Goal: Task Accomplishment & Management: Manage account settings

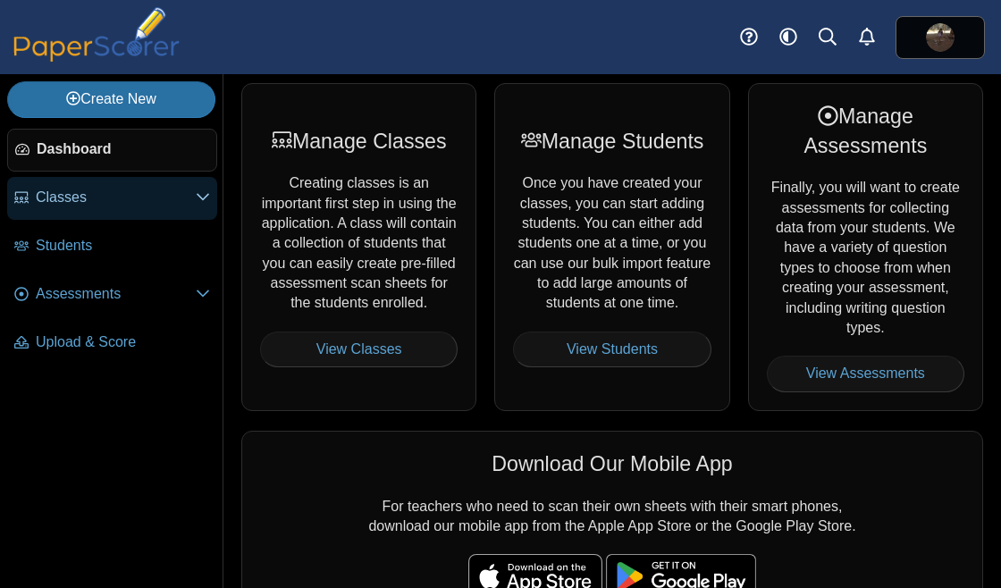
click at [122, 196] on span "Classes" at bounding box center [116, 198] width 160 height 20
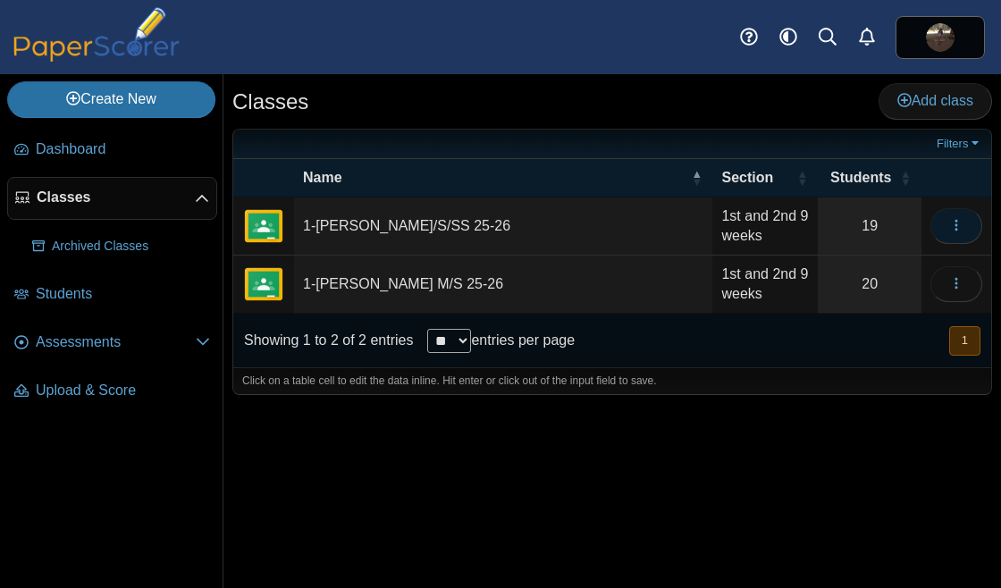
click at [942, 227] on button "button" at bounding box center [956, 226] width 52 height 36
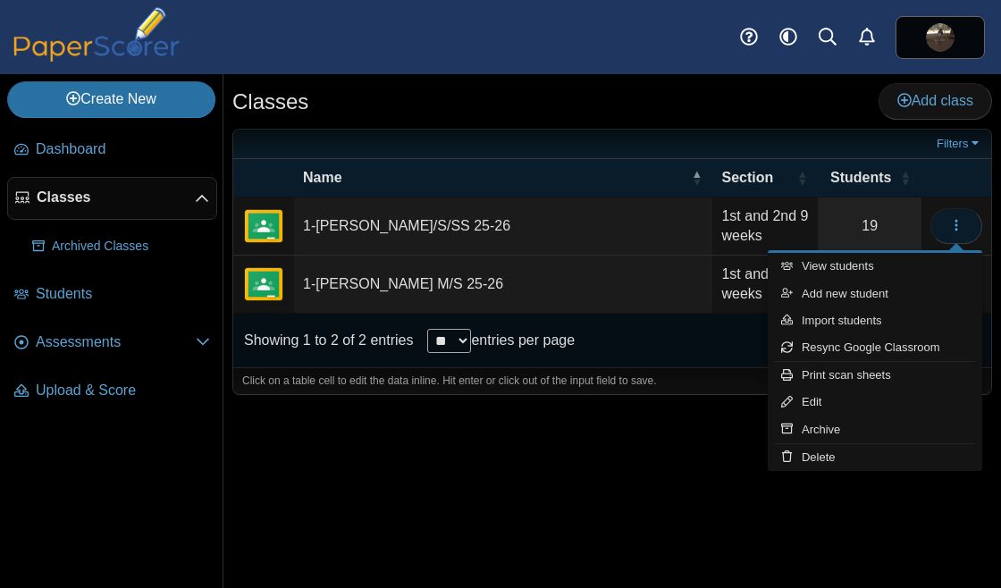
click at [942, 227] on button "button" at bounding box center [956, 226] width 52 height 36
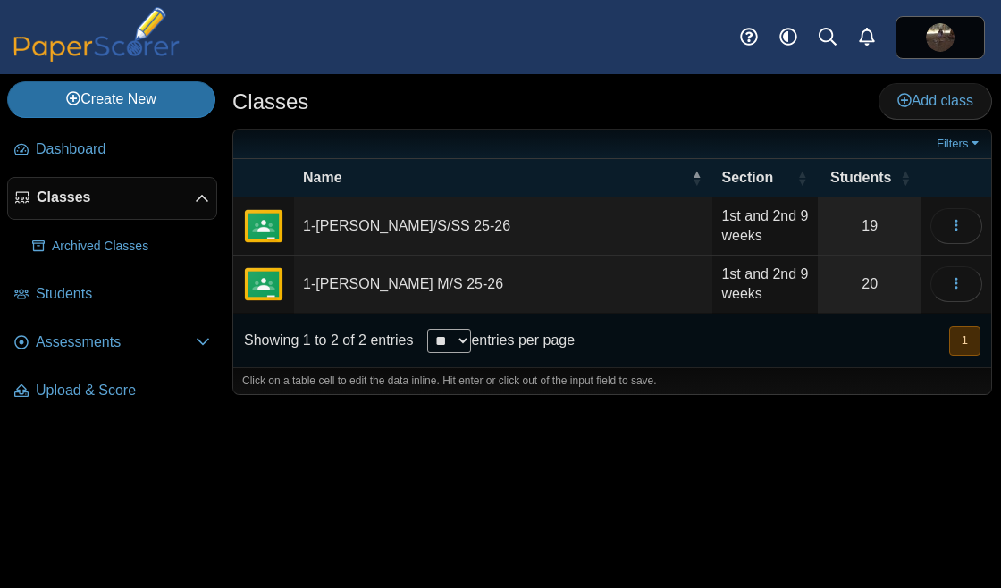
click at [395, 290] on td "1-Perkins M/S 25-26" at bounding box center [503, 285] width 418 height 58
click at [958, 276] on icon "button" at bounding box center [956, 283] width 14 height 14
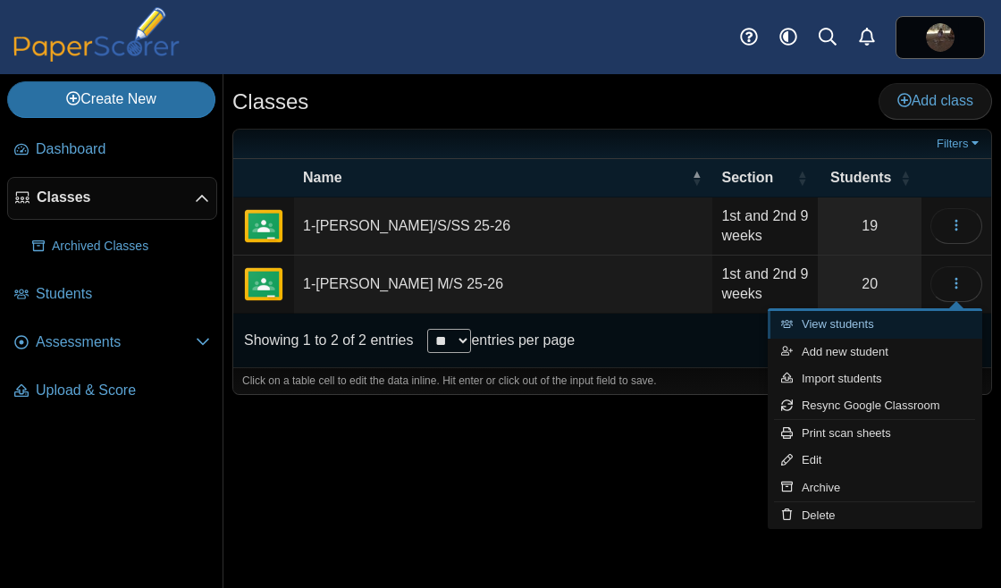
click at [859, 326] on link "View students" at bounding box center [874, 324] width 214 height 27
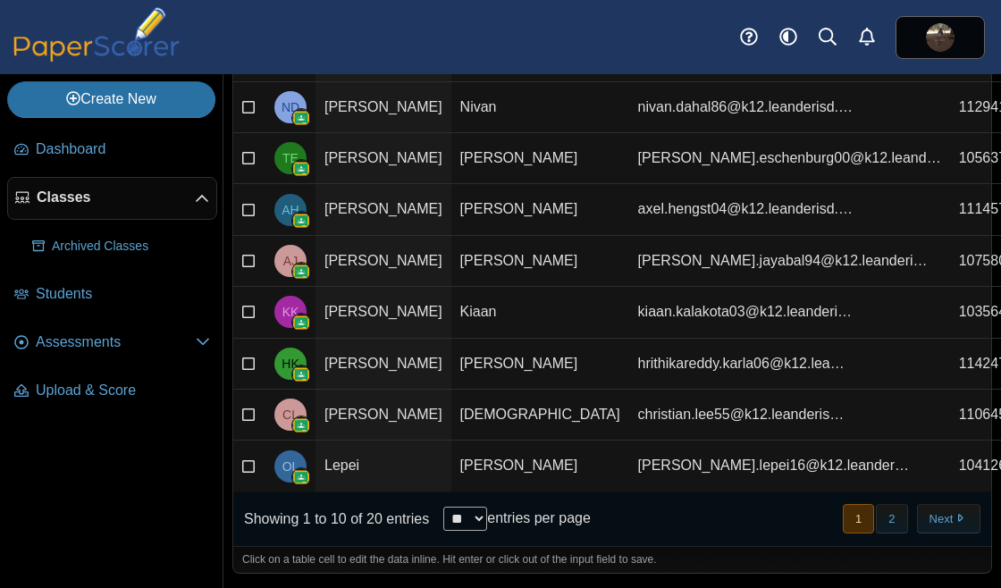
scroll to position [288, 0]
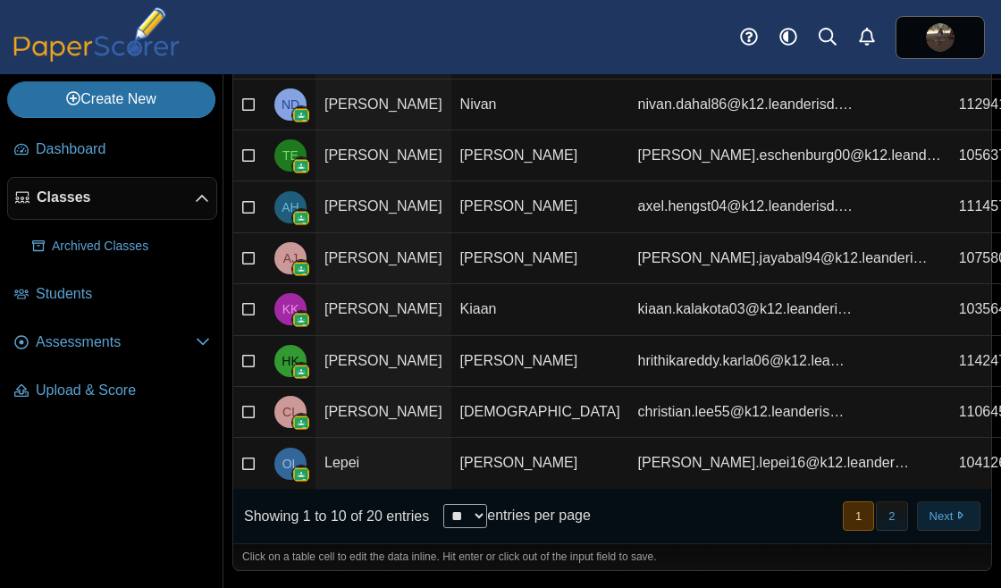
click at [932, 511] on button "Next" at bounding box center [948, 515] width 63 height 29
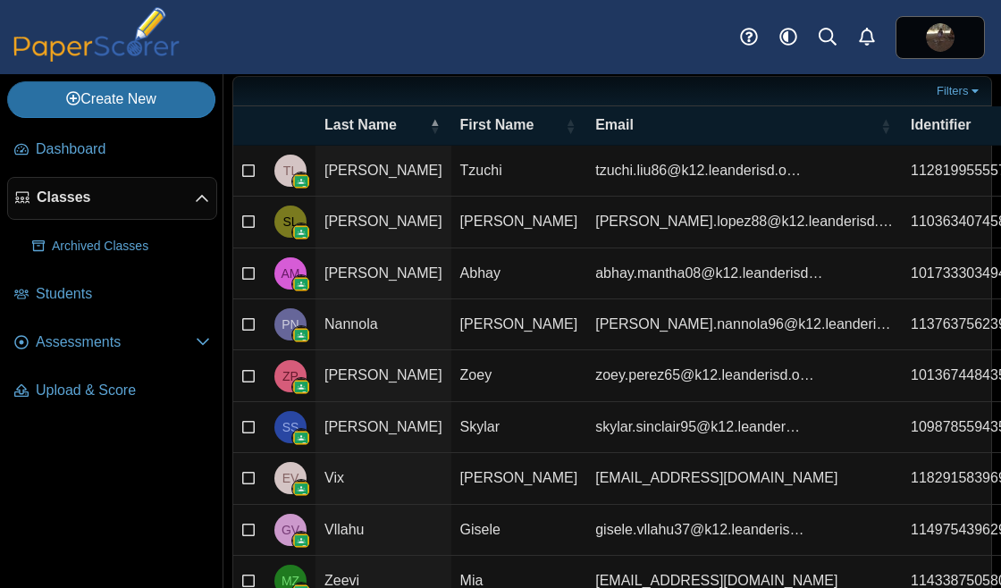
scroll to position [0, 0]
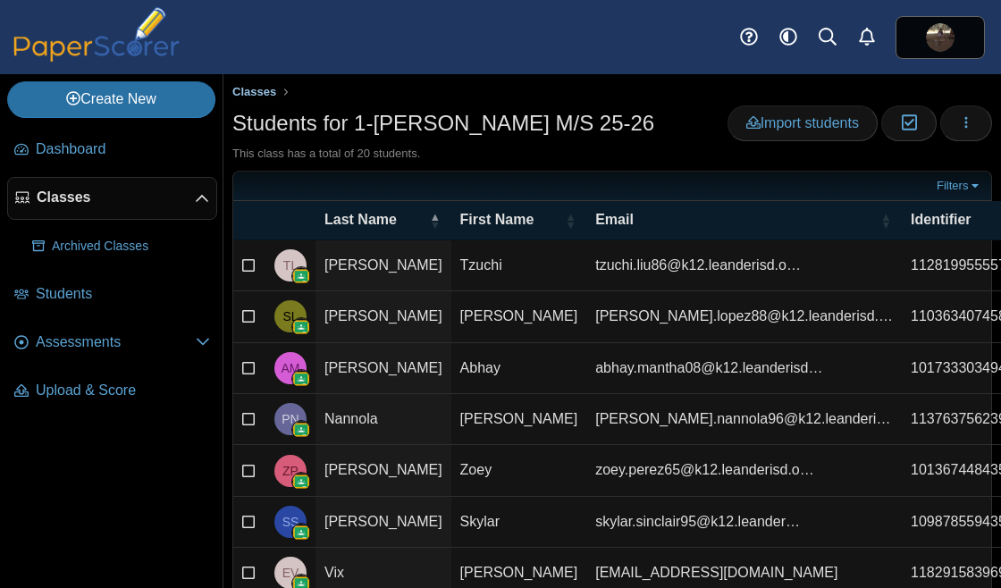
click at [256, 88] on span "Classes" at bounding box center [254, 91] width 44 height 13
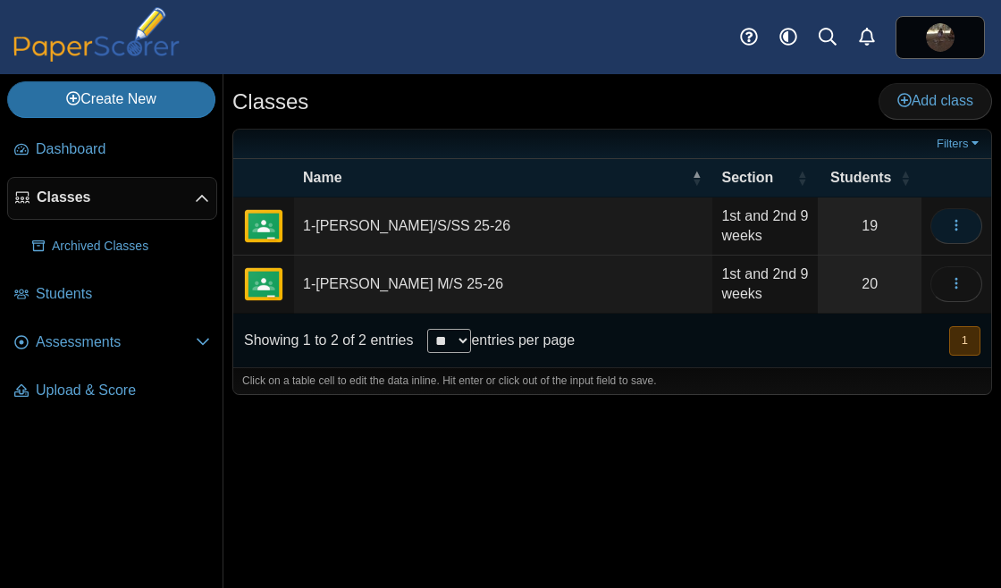
click at [936, 212] on button "button" at bounding box center [956, 226] width 52 height 36
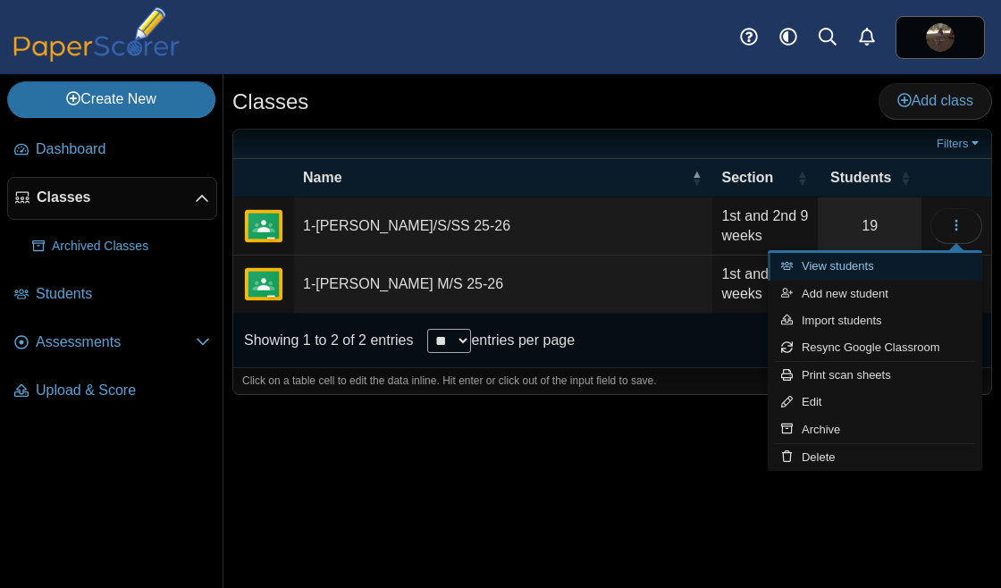
click at [875, 265] on link "View students" at bounding box center [874, 266] width 214 height 27
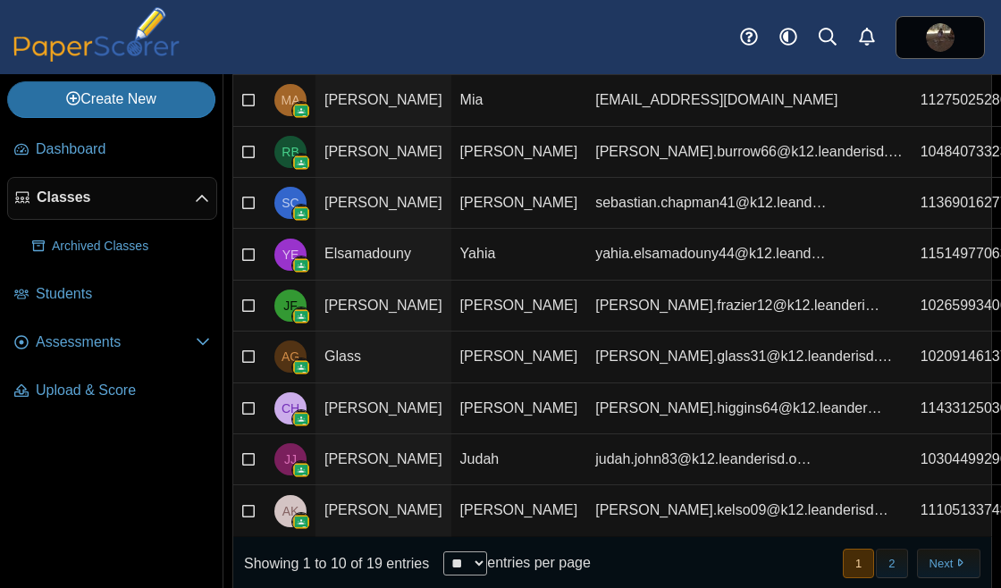
scroll to position [284, 0]
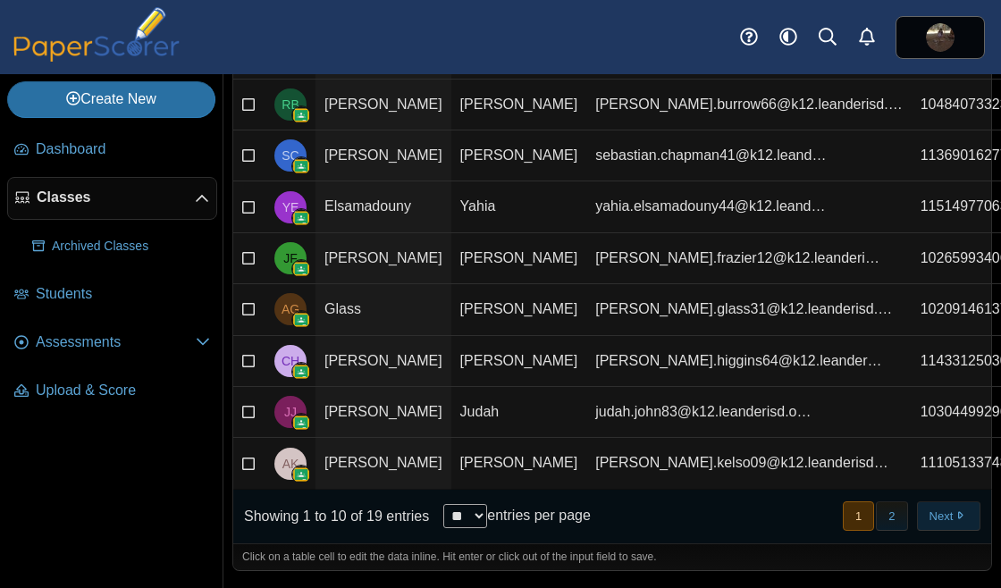
click at [929, 521] on button "Next" at bounding box center [948, 515] width 63 height 29
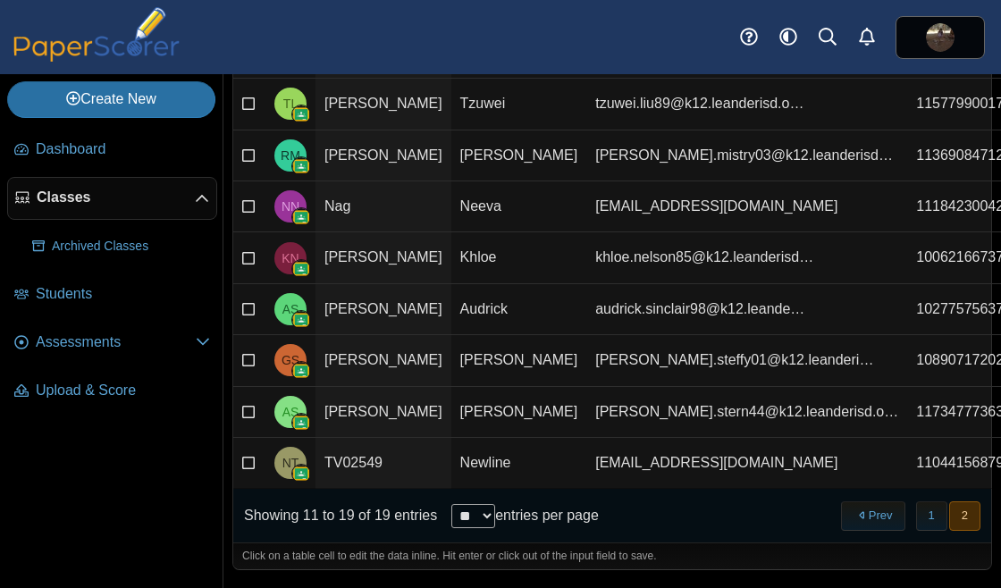
scroll to position [232, 0]
click at [247, 473] on label at bounding box center [249, 463] width 14 height 20
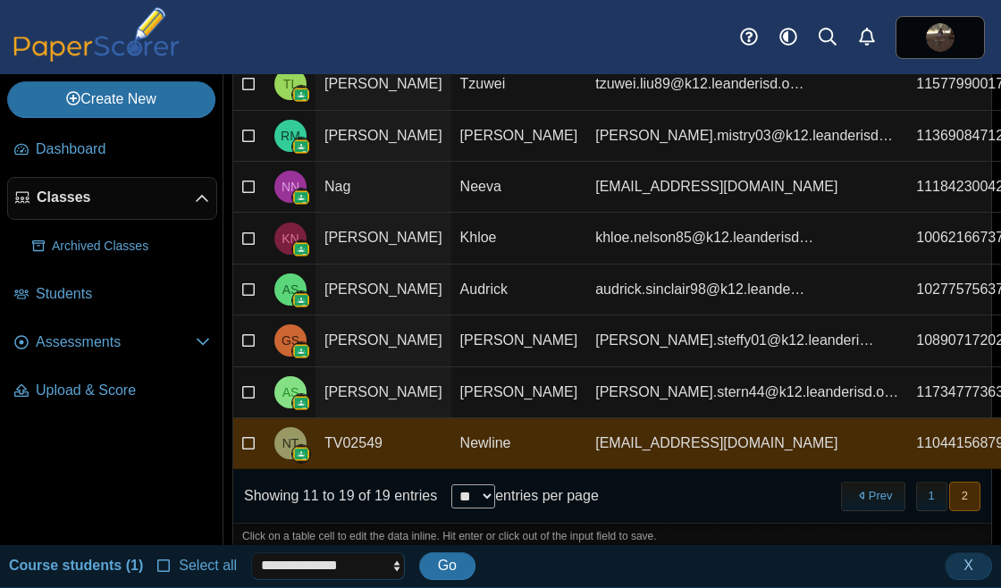
click at [369, 562] on select "**********" at bounding box center [328, 565] width 154 height 27
select select "******"
click at [251, 552] on select "**********" at bounding box center [328, 565] width 154 height 27
click at [456, 559] on button "Go" at bounding box center [447, 565] width 56 height 27
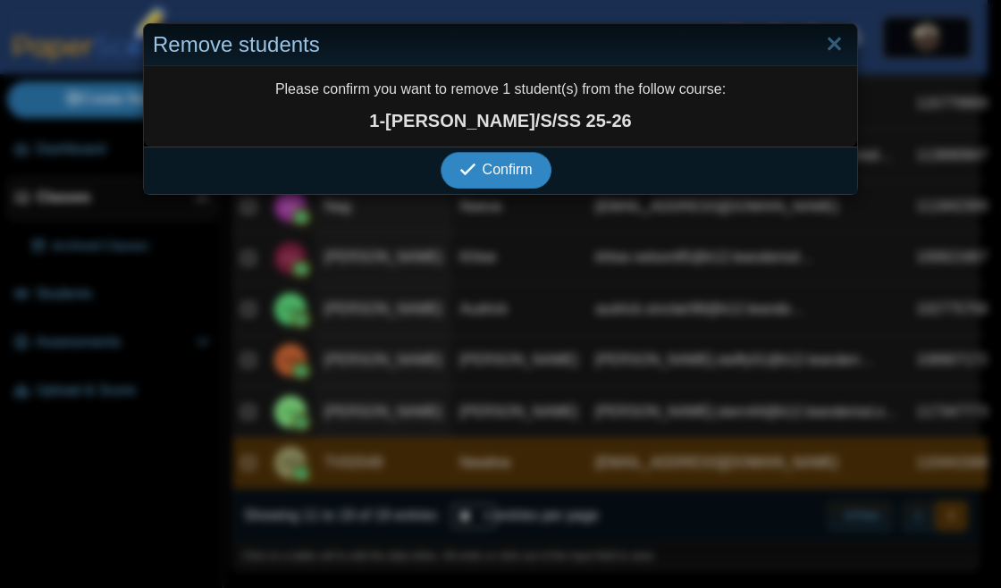
click at [492, 171] on span "Confirm" at bounding box center [507, 169] width 50 height 15
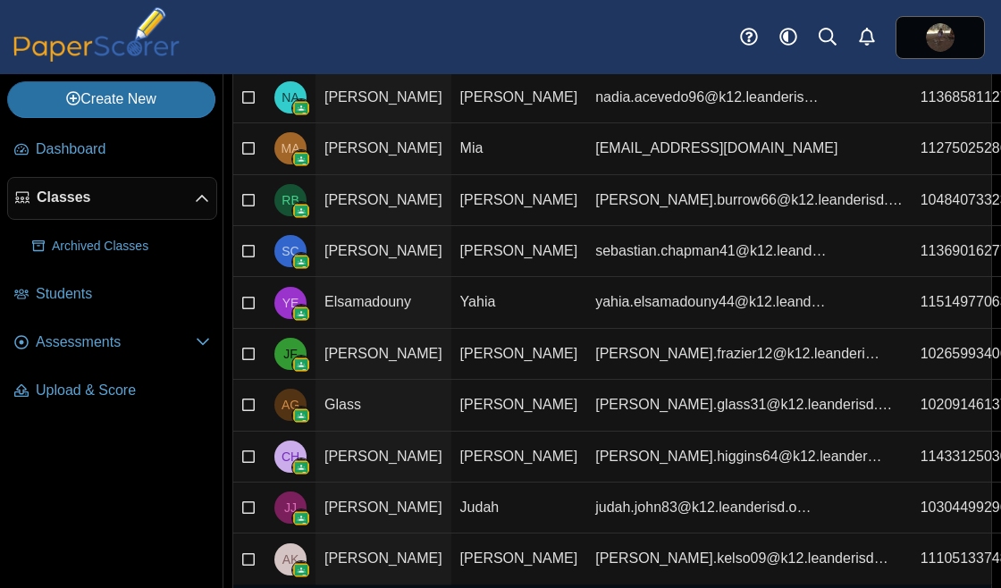
scroll to position [284, 0]
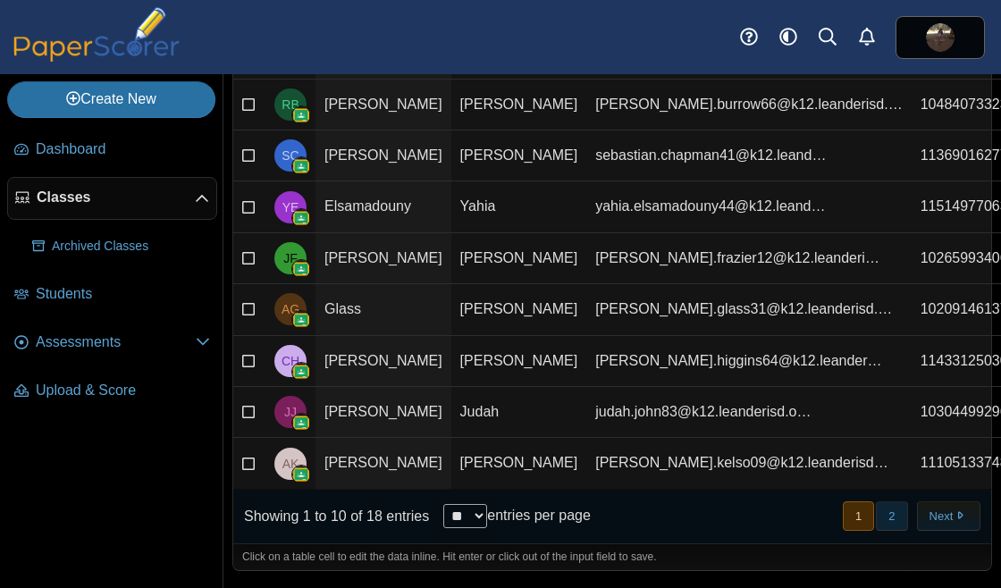
click at [891, 510] on button "2" at bounding box center [890, 515] width 31 height 29
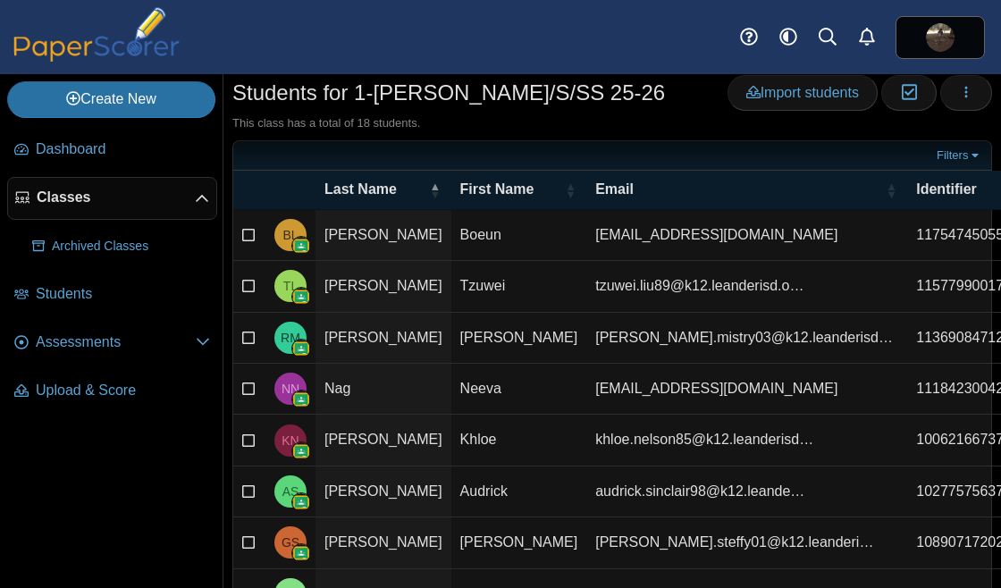
scroll to position [0, 0]
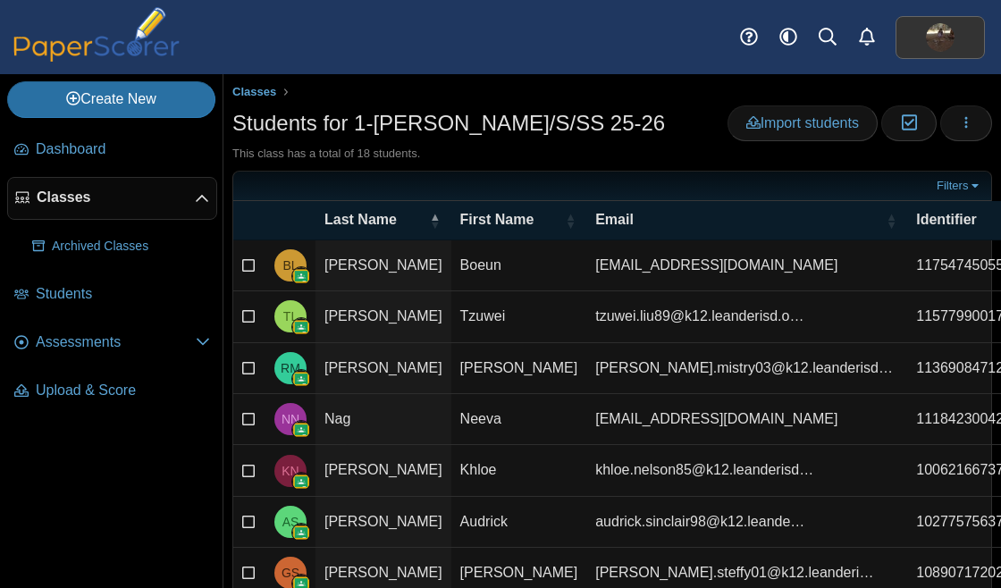
click at [932, 54] on link at bounding box center [939, 37] width 89 height 43
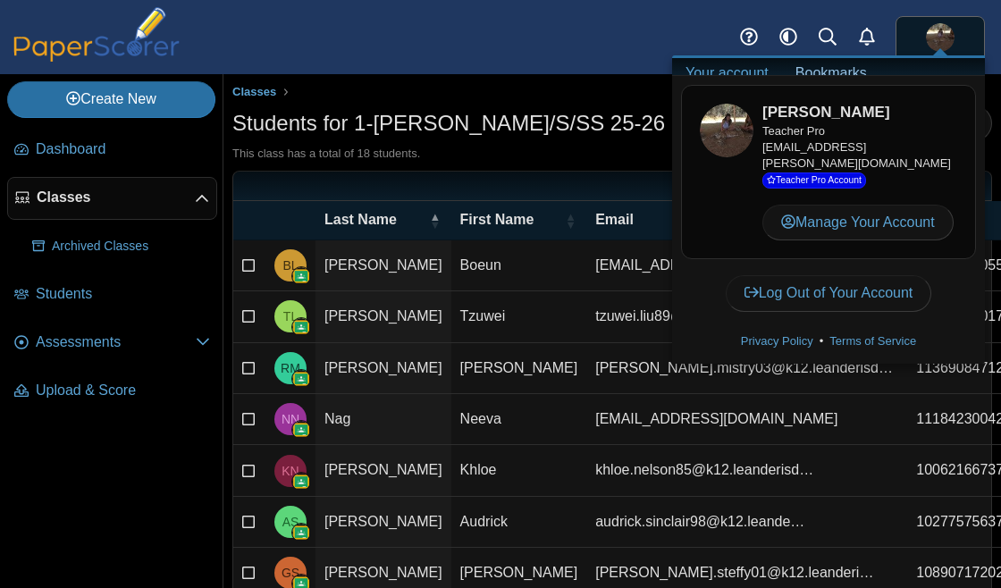
click at [825, 73] on link "Bookmarks" at bounding box center [831, 73] width 98 height 30
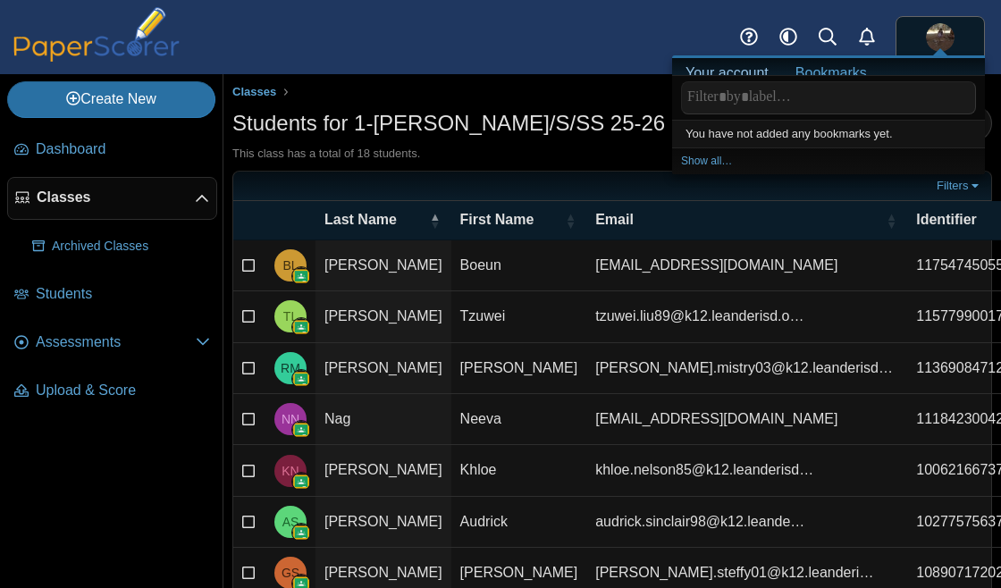
click at [727, 77] on link "Your account" at bounding box center [727, 73] width 110 height 30
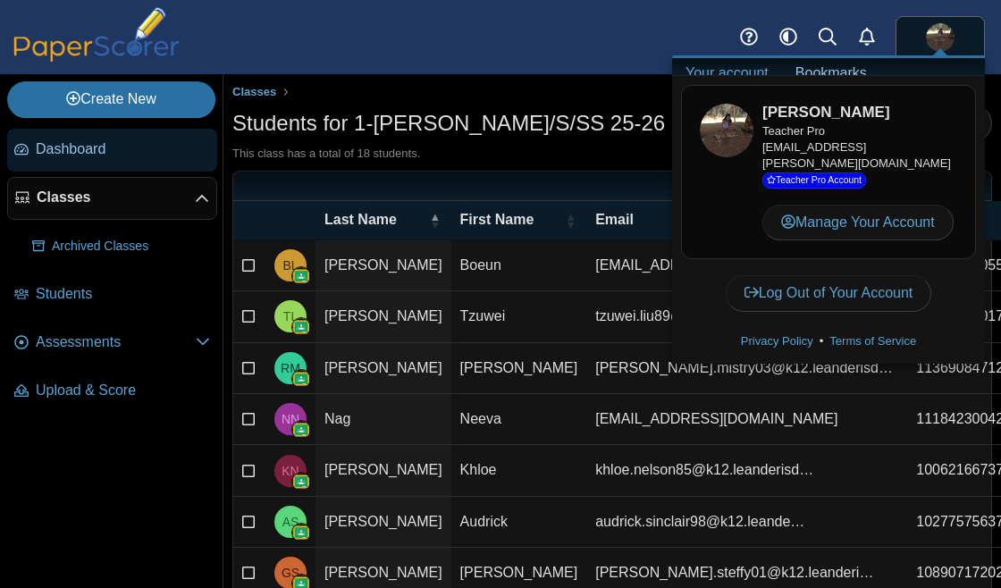
click at [97, 150] on span "Dashboard" at bounding box center [123, 149] width 174 height 20
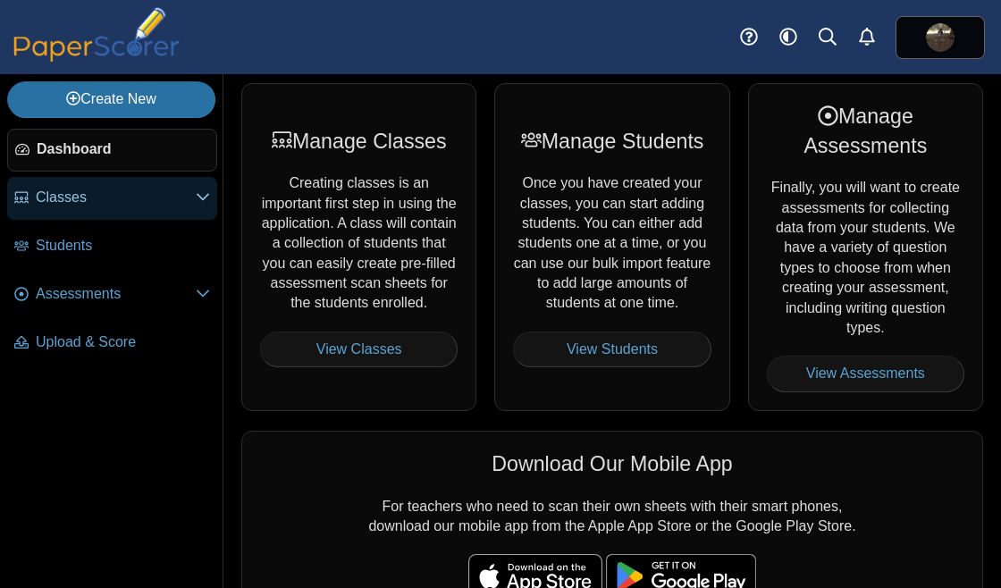
click at [76, 190] on span "Classes" at bounding box center [116, 198] width 160 height 20
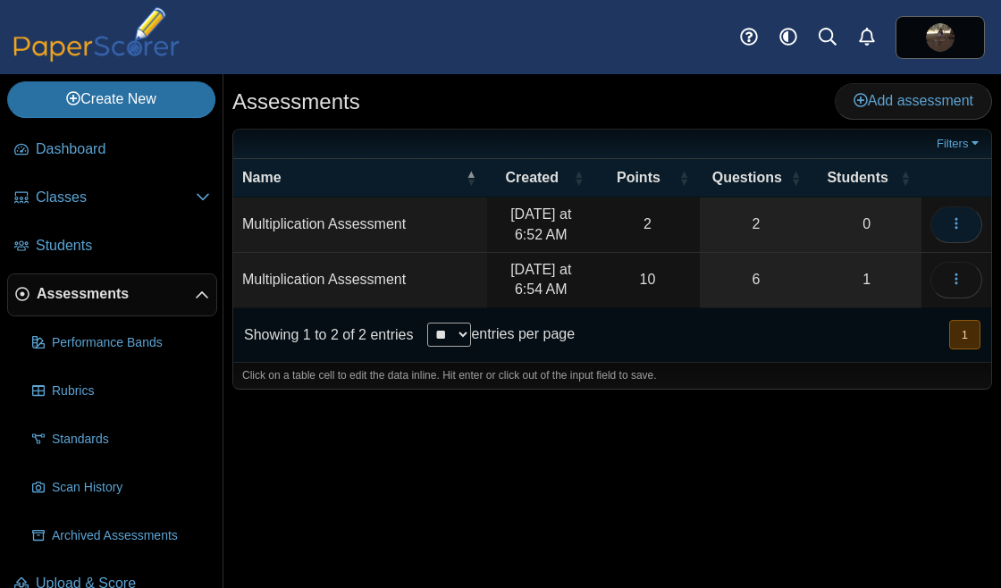
click at [958, 209] on button "button" at bounding box center [956, 224] width 52 height 36
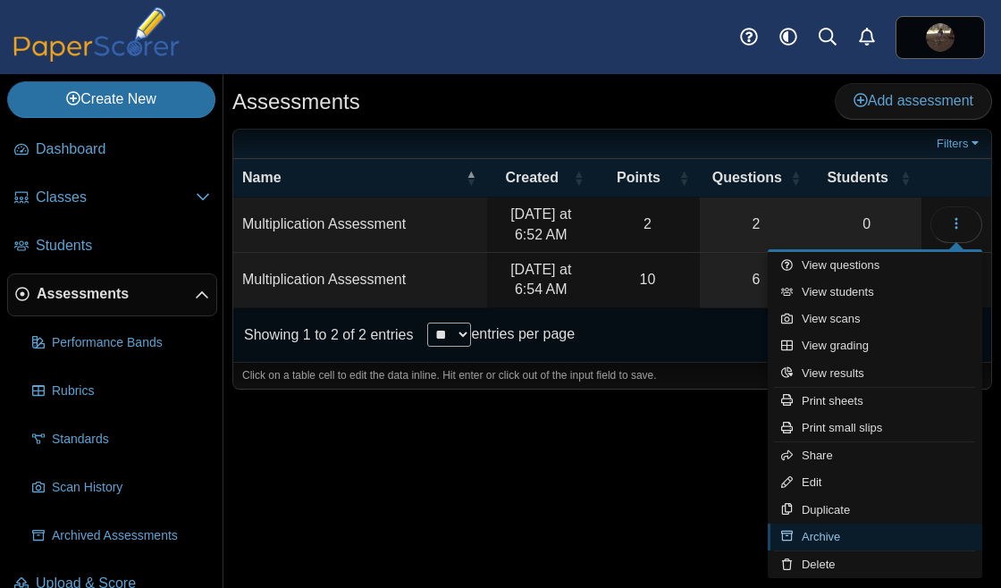
click at [821, 535] on link "Archive" at bounding box center [874, 537] width 214 height 27
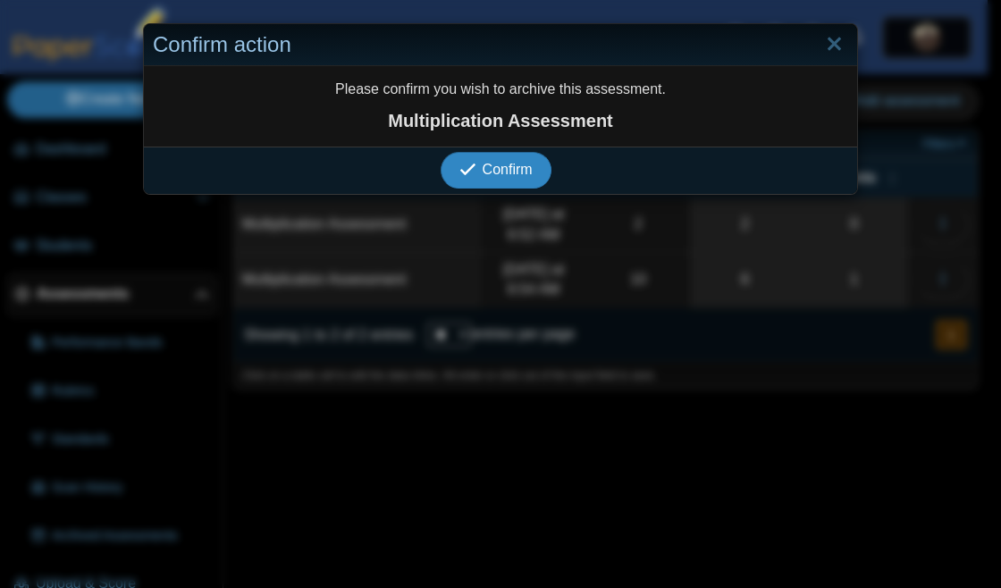
click at [508, 186] on button "Confirm" at bounding box center [495, 170] width 110 height 36
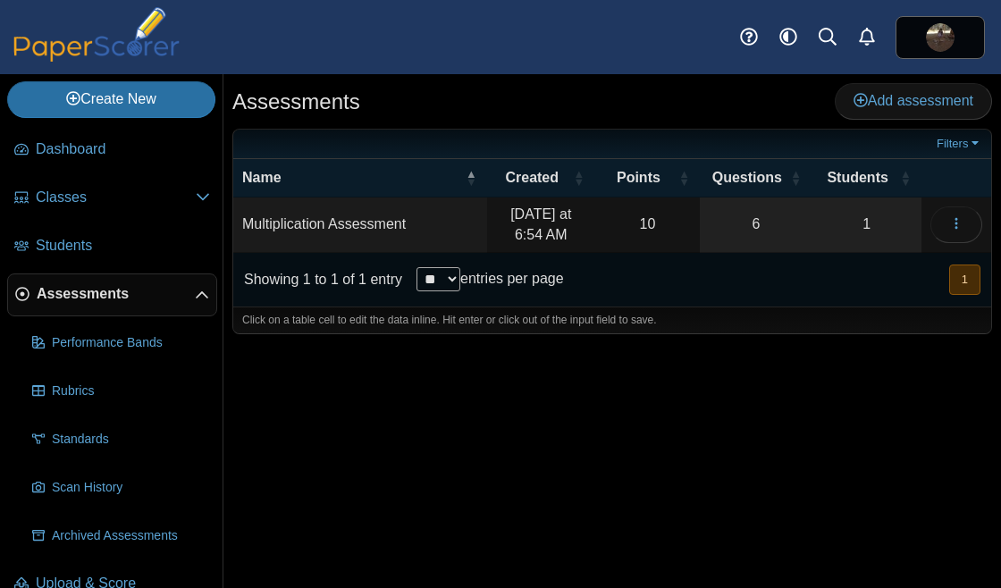
click at [348, 235] on td "Multiplication Assessment" at bounding box center [360, 224] width 254 height 55
click at [938, 225] on button "button" at bounding box center [956, 224] width 52 height 36
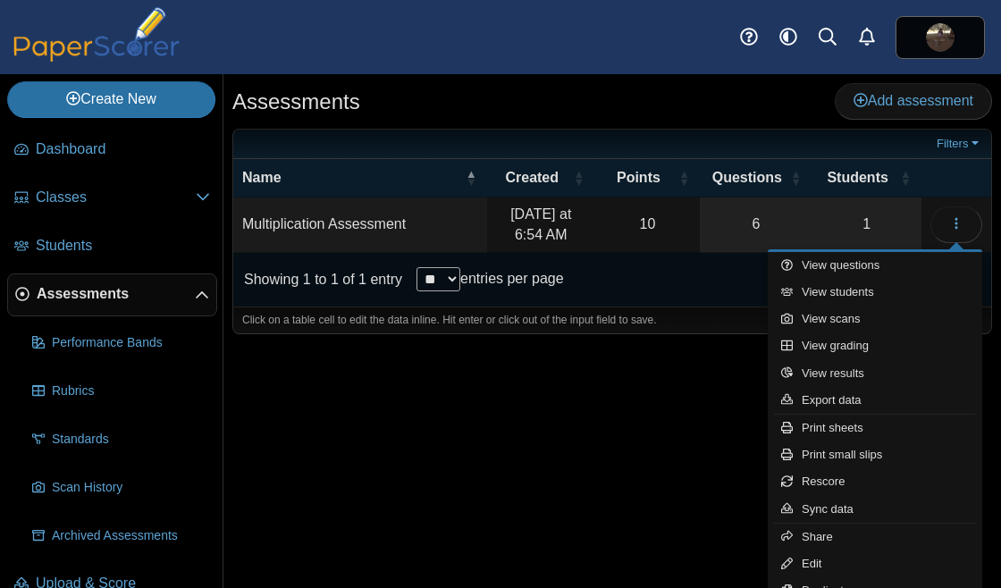
click at [549, 524] on div "Assessments Add assessment 10 6" at bounding box center [611, 331] width 777 height 514
